Goal: Information Seeking & Learning: Check status

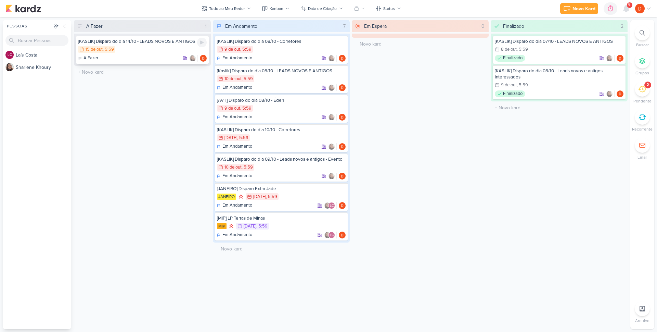
click at [146, 52] on div "15/10 [DATE] 5:59" at bounding box center [142, 50] width 129 height 8
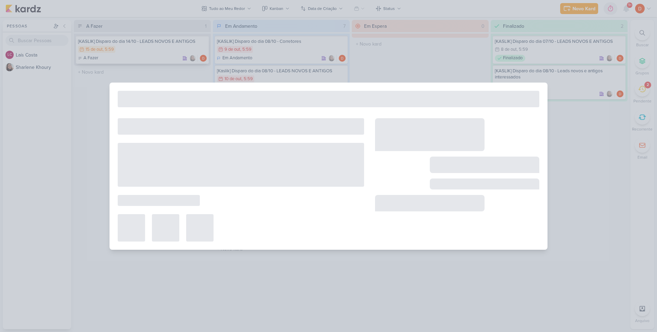
click at [146, 52] on div at bounding box center [328, 166] width 657 height 332
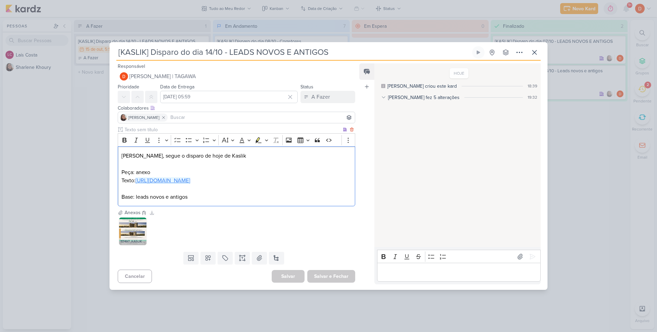
drag, startPoint x: 142, startPoint y: 188, endPoint x: 122, endPoint y: 183, distance: 20.8
click at [122, 183] on p "Texto: [URL][DOMAIN_NAME]" at bounding box center [237, 180] width 230 height 8
copy link "[URL][DOMAIN_NAME]"
click at [83, 141] on div "[KASLIK] Disparo do dia 14/10 - LEADS NOVOS E ANTIGOS" at bounding box center [328, 166] width 657 height 332
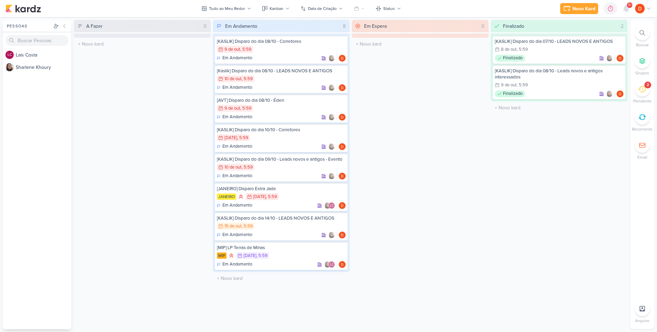
click at [645, 87] on icon at bounding box center [643, 89] width 8 height 7
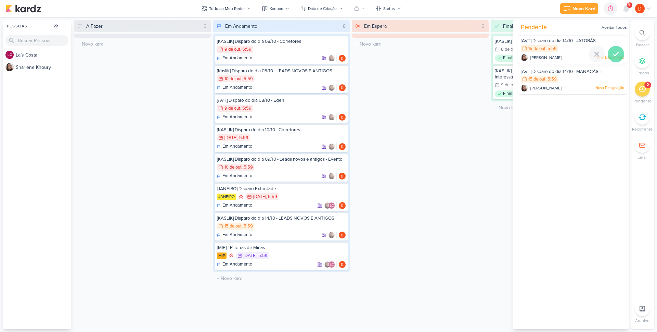
click at [613, 52] on icon at bounding box center [616, 54] width 8 height 8
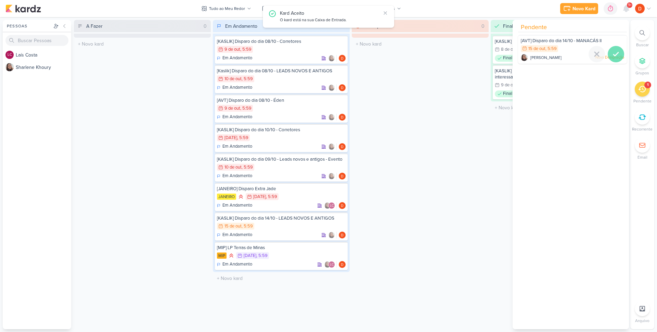
click at [613, 53] on icon at bounding box center [616, 54] width 8 height 8
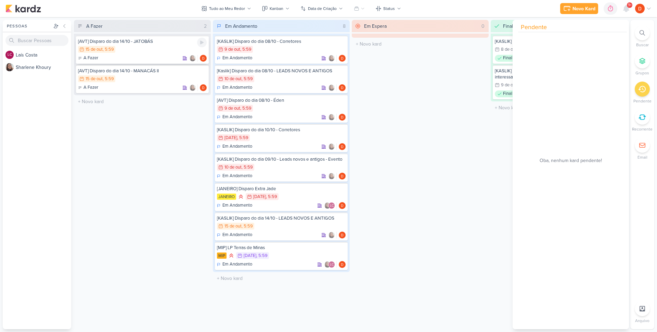
click at [180, 47] on div "15/10 [DATE] 5:59" at bounding box center [142, 50] width 129 height 8
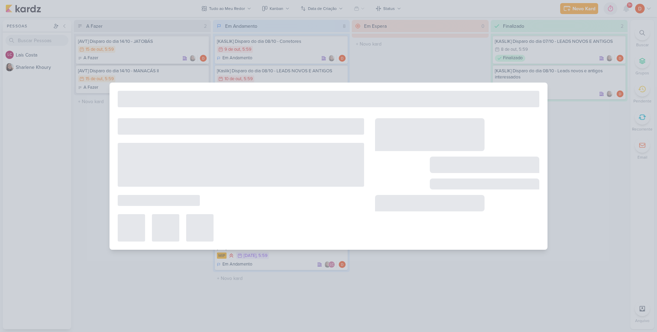
click at [180, 47] on div at bounding box center [328, 166] width 657 height 332
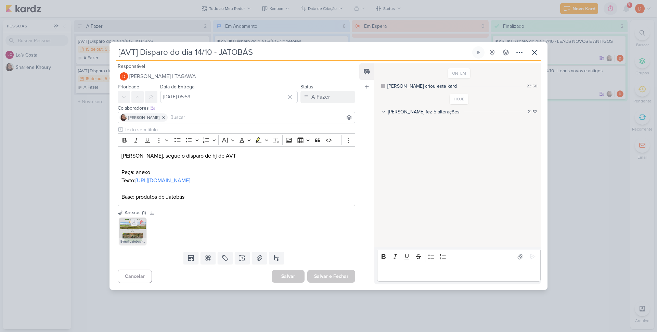
click at [134, 225] on icon at bounding box center [134, 222] width 5 height 5
